Goal: Find specific page/section: Find specific page/section

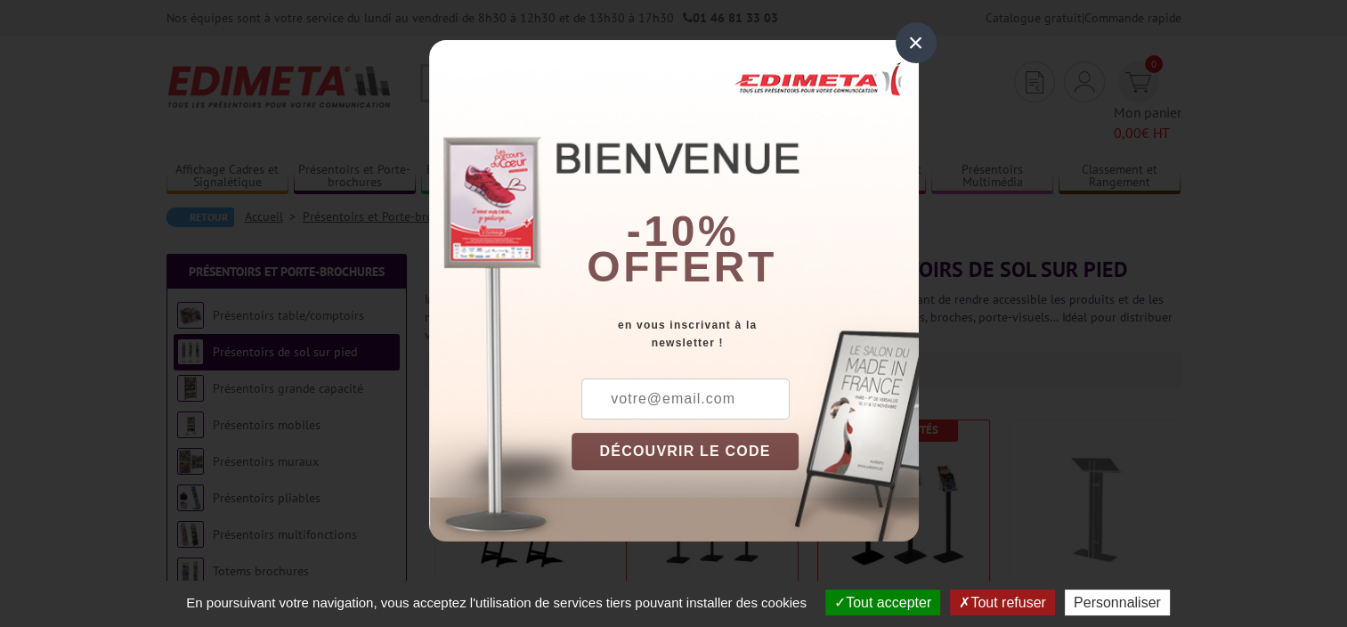
click at [914, 39] on div "×" at bounding box center [916, 42] width 41 height 41
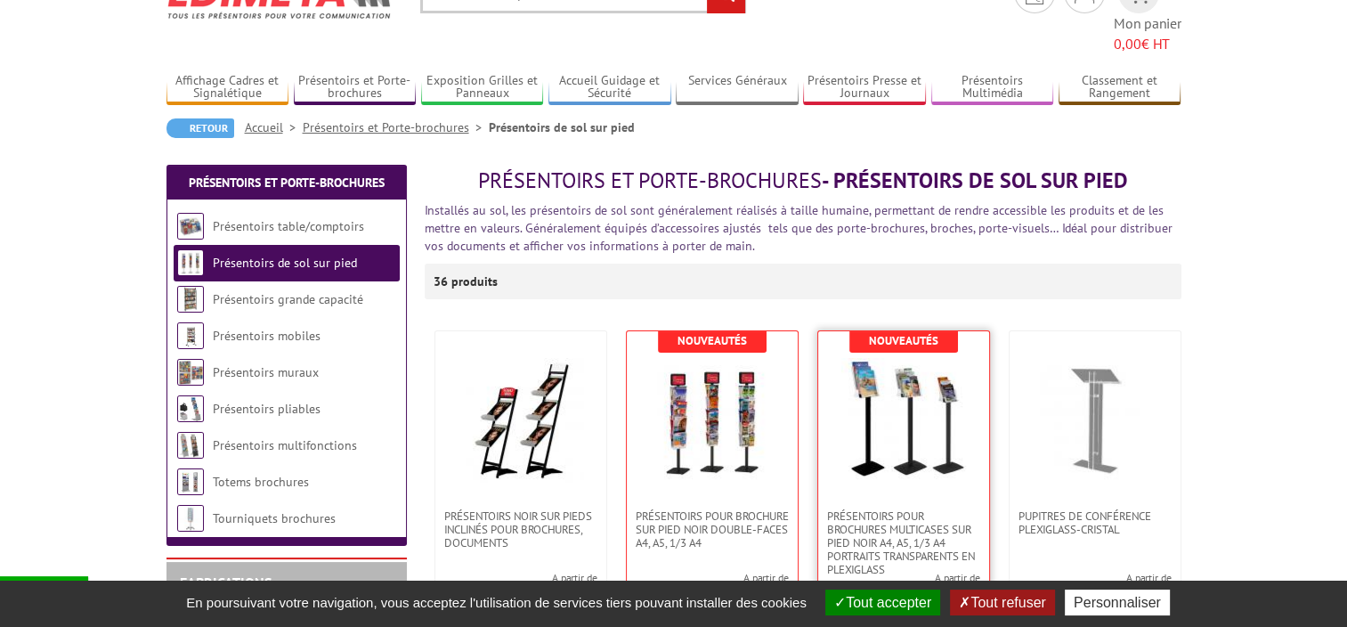
scroll to position [178, 0]
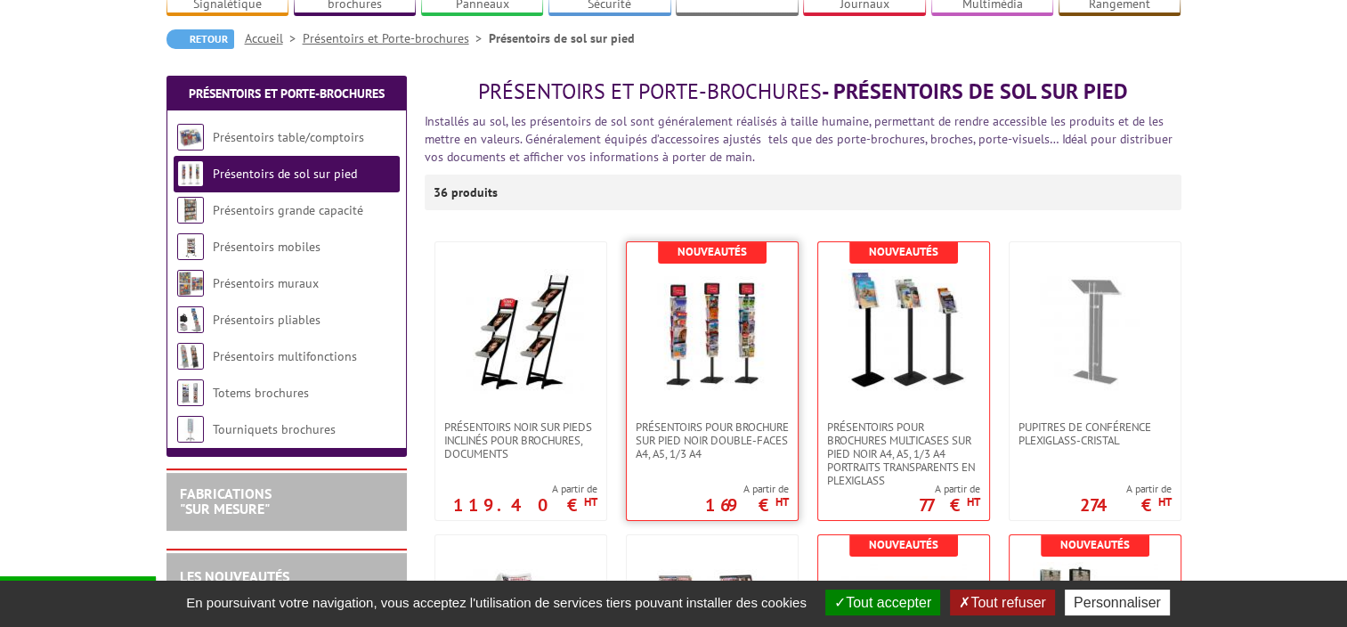
click at [701, 294] on img at bounding box center [712, 331] width 125 height 125
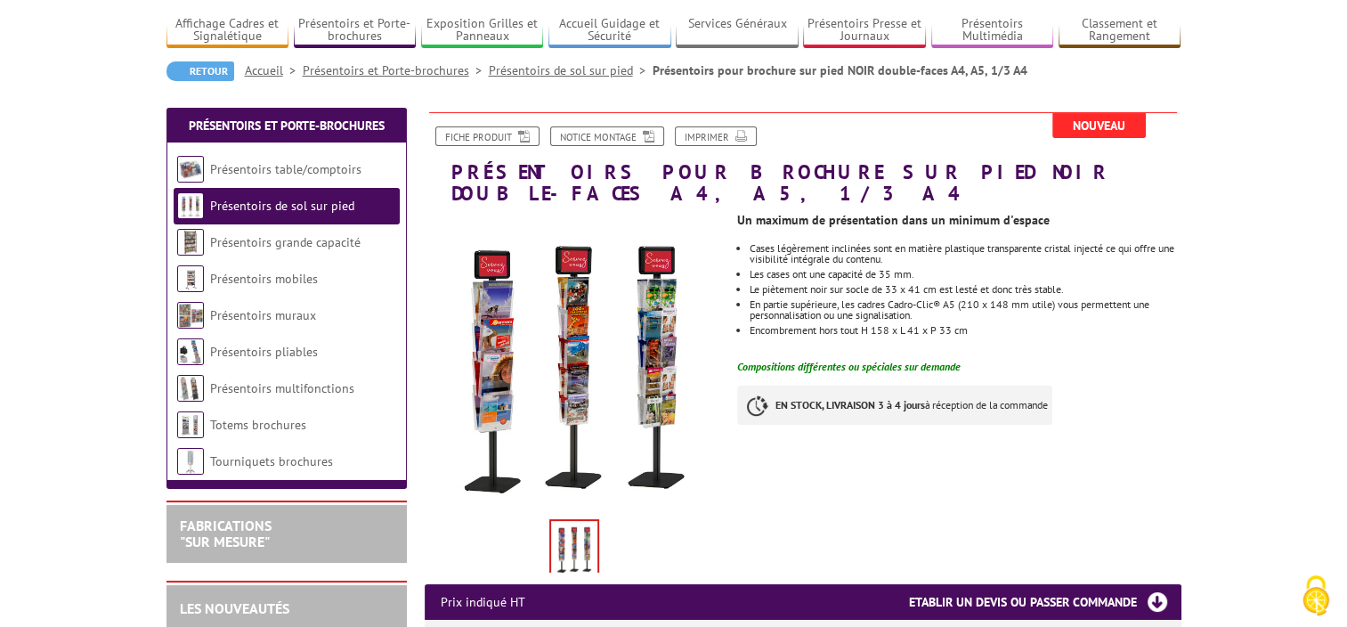
scroll to position [89, 0]
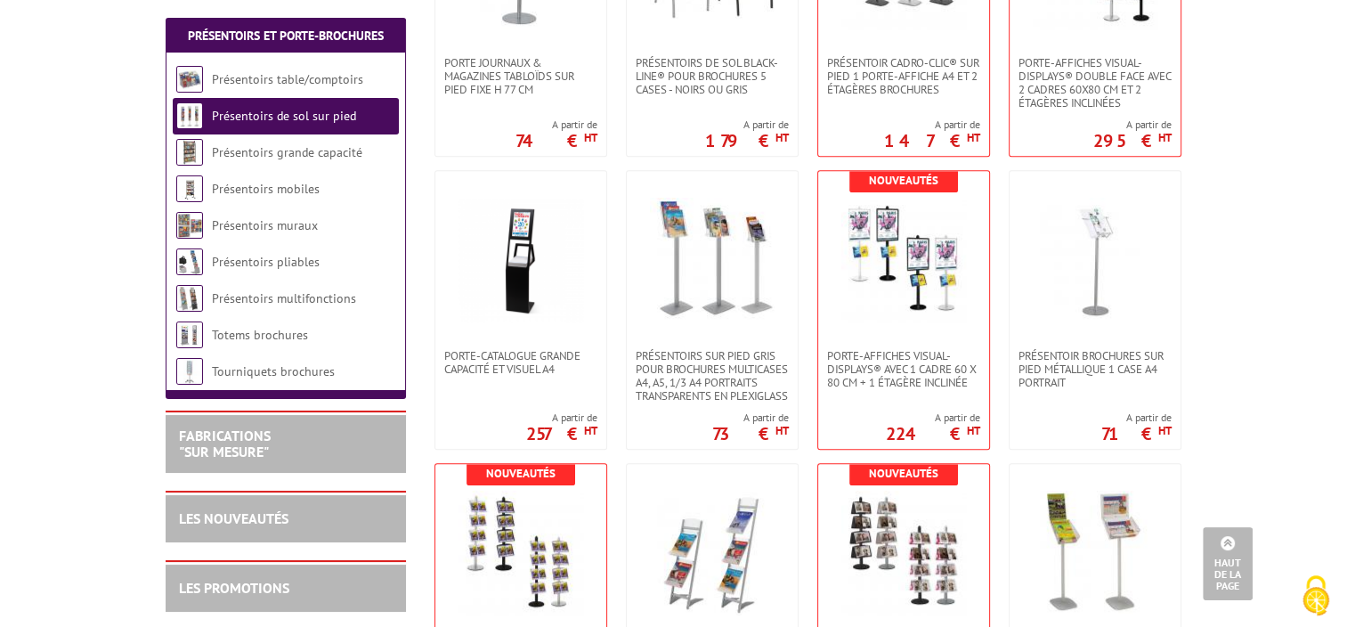
scroll to position [891, 0]
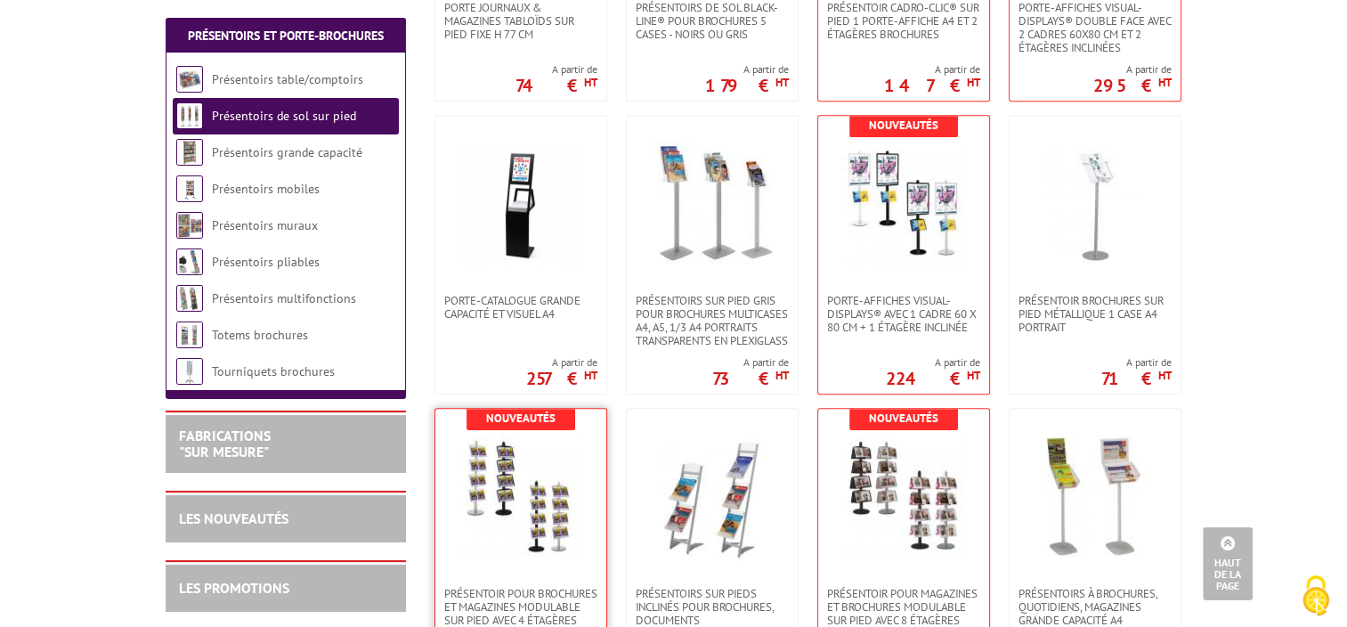
click at [528, 438] on img at bounding box center [521, 497] width 125 height 125
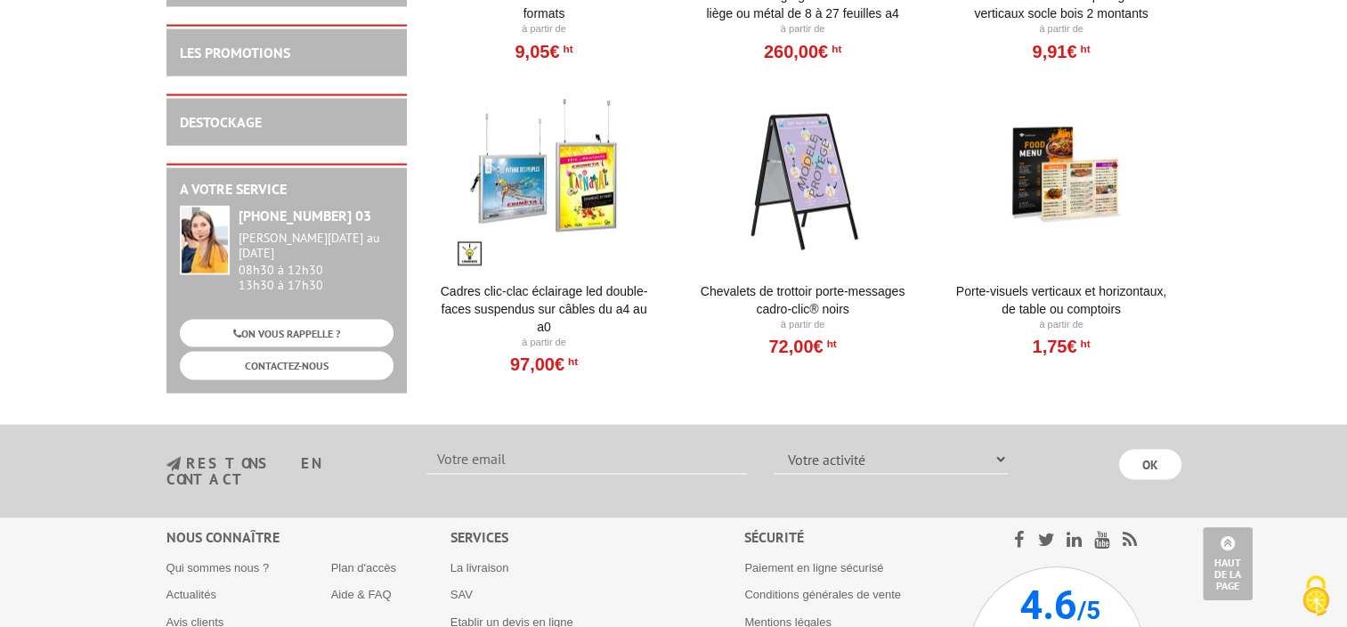
scroll to position [3474, 0]
